Goal: Obtain resource: Download file/media

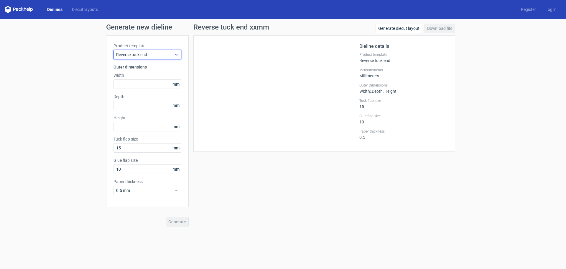
click at [149, 52] on span "Reverse tuck end" at bounding box center [145, 55] width 58 height 6
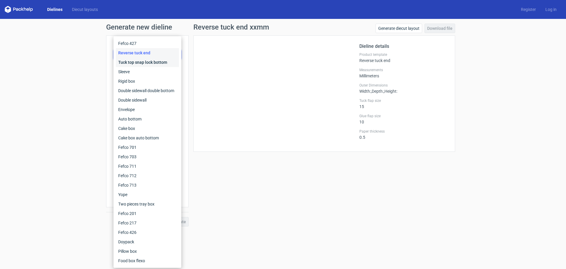
click at [133, 63] on div "Tuck top snap lock bottom" at bounding box center [147, 62] width 63 height 9
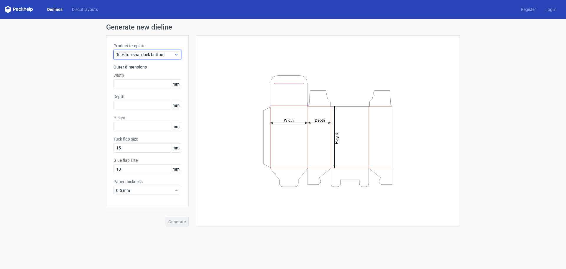
click at [143, 51] on div "Tuck top snap lock bottom" at bounding box center [148, 54] width 68 height 9
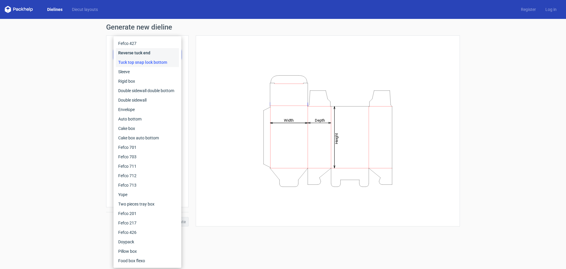
click at [136, 51] on div "Reverse tuck end" at bounding box center [147, 52] width 63 height 9
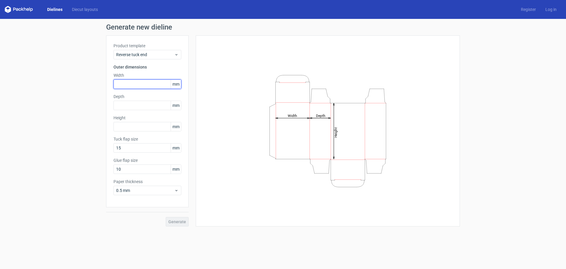
drag, startPoint x: 125, startPoint y: 86, endPoint x: 124, endPoint y: 83, distance: 3.3
click at [125, 86] on input "text" at bounding box center [148, 83] width 68 height 9
type input "90"
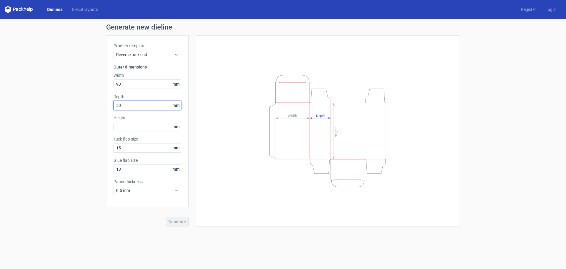
type input "50"
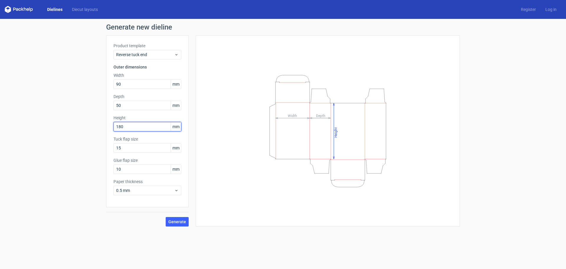
type input "180"
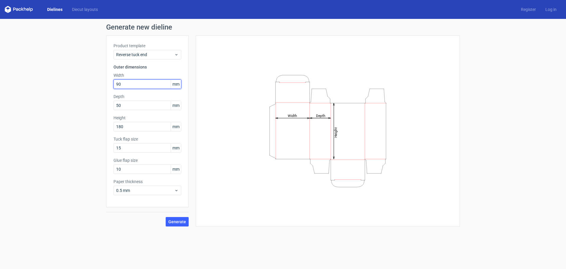
click at [79, 78] on div "Generate new dieline Product template Reverse tuck end Outer dimensions Width 9…" at bounding box center [283, 125] width 566 height 212
type input "89"
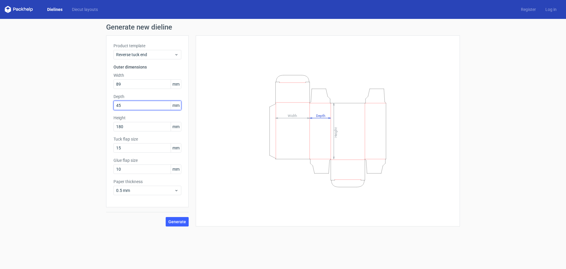
type input "45"
click at [134, 126] on input "180" at bounding box center [148, 126] width 68 height 9
type input "185"
click at [142, 169] on input "10" at bounding box center [148, 168] width 68 height 9
type input "12"
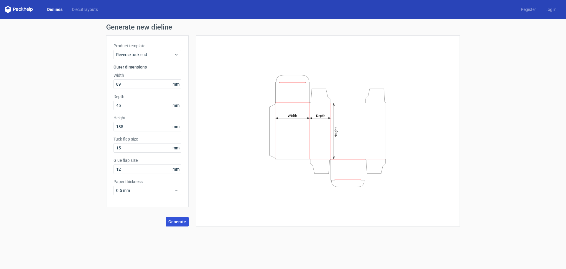
click at [181, 222] on span "Generate" at bounding box center [177, 221] width 18 height 4
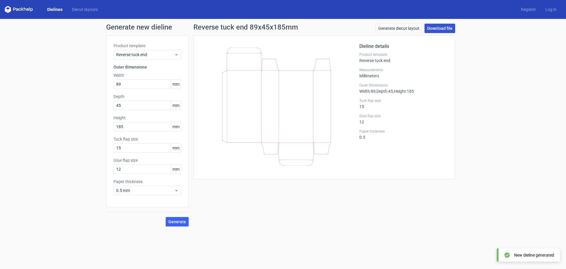
click at [439, 31] on link "Download file" at bounding box center [440, 28] width 31 height 9
click at [87, 9] on link "Diecut layouts" at bounding box center [84, 9] width 35 height 6
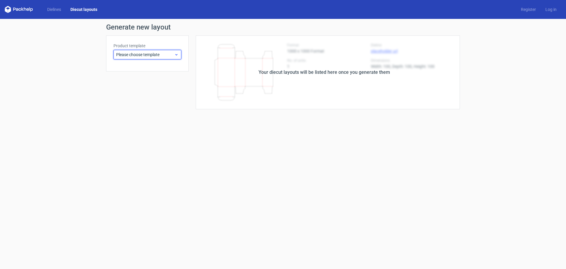
click at [145, 57] on span "Please choose template" at bounding box center [145, 55] width 58 height 6
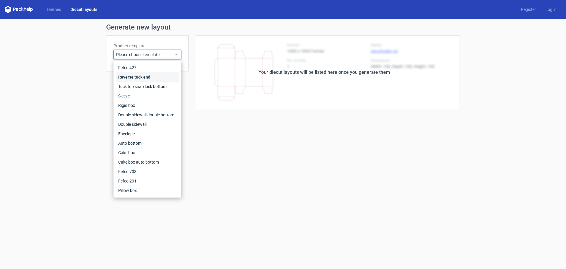
click at [136, 78] on div "Reverse tuck end" at bounding box center [147, 76] width 63 height 9
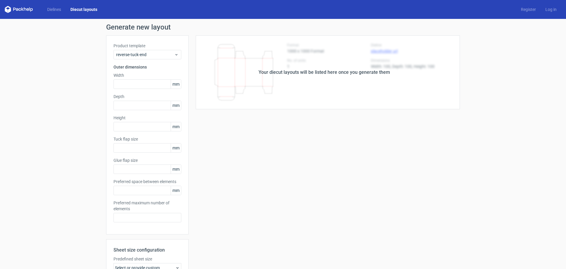
type input "15"
type input "10"
type input "5"
type input "48"
click at [139, 58] on div "Reverse tuck end" at bounding box center [148, 54] width 68 height 9
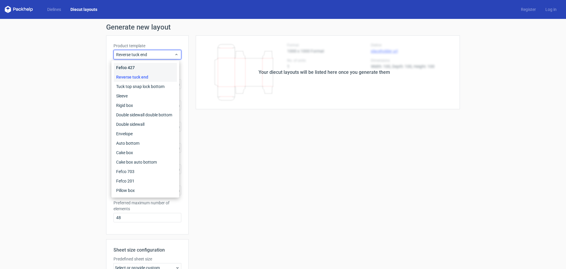
click at [136, 69] on div "Fefco 427" at bounding box center [145, 67] width 63 height 9
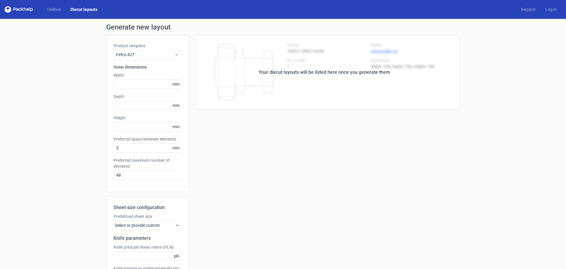
click at [55, 13] on div "Dielines Diecut layouts" at bounding box center [53, 9] width 97 height 7
click at [55, 11] on link "Dielines" at bounding box center [53, 9] width 23 height 6
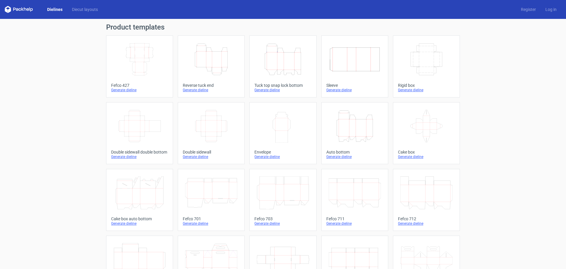
click at [358, 125] on icon "Height Depth Width" at bounding box center [355, 125] width 52 height 33
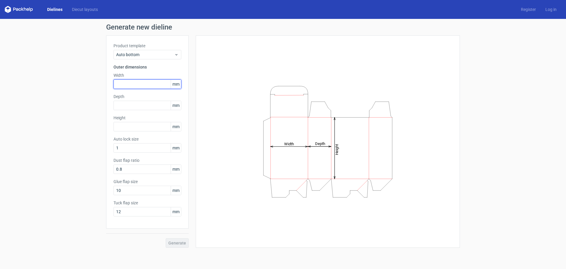
click at [153, 85] on input "text" at bounding box center [148, 83] width 68 height 9
type input "89"
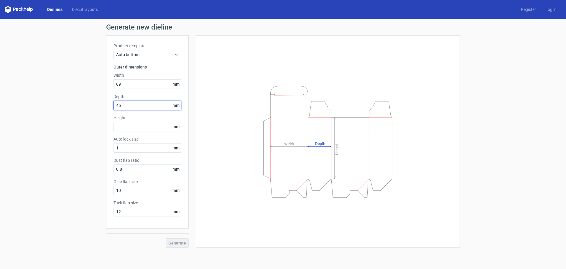
type input "45"
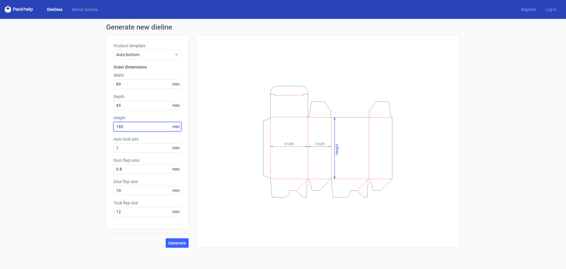
type input "185"
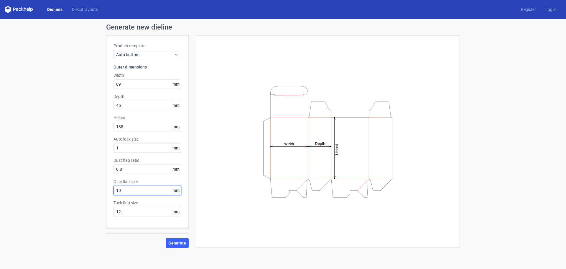
click at [133, 189] on input "10" at bounding box center [148, 190] width 68 height 9
type input "12"
click at [181, 244] on span "Generate" at bounding box center [177, 243] width 18 height 4
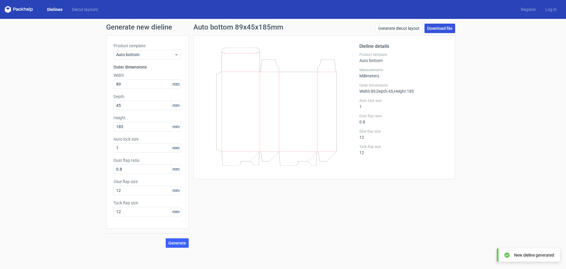
click at [443, 31] on link "Download file" at bounding box center [440, 28] width 31 height 9
click at [143, 53] on span "Auto bottom" at bounding box center [145, 55] width 58 height 6
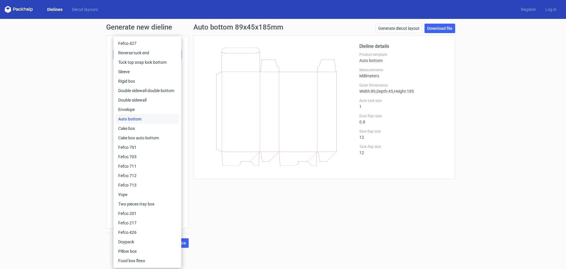
click at [90, 66] on div "Generate new dieline Product template Auto bottom Outer dimensions Width 89 mm …" at bounding box center [283, 135] width 566 height 233
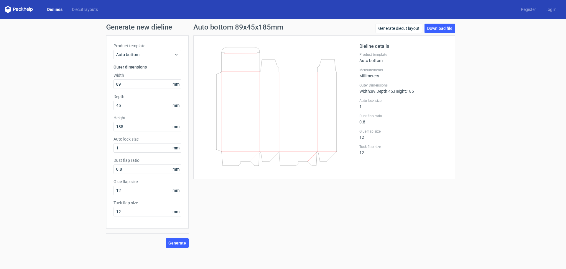
click at [124, 27] on h1 "Generate new dieline" at bounding box center [283, 27] width 354 height 7
click at [51, 8] on link "Dielines" at bounding box center [54, 9] width 25 height 6
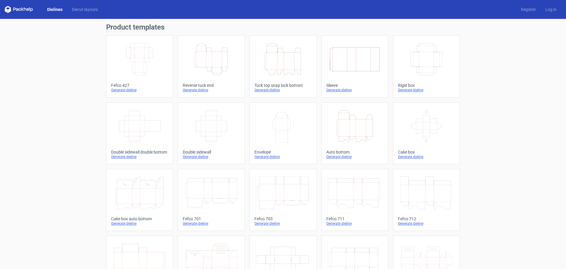
click at [18, 9] on icon at bounding box center [17, 9] width 2 height 3
click at [8, 9] on icon at bounding box center [19, 9] width 28 height 7
